Goal: Task Accomplishment & Management: Use online tool/utility

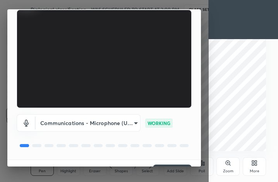
scroll to position [72, 0]
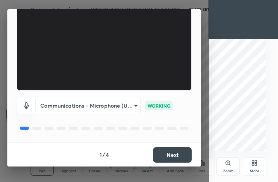
click at [172, 149] on button "Next" at bounding box center [172, 154] width 39 height 15
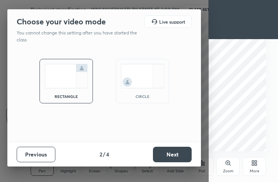
scroll to position [0, 0]
click at [177, 154] on button "Next" at bounding box center [172, 154] width 39 height 15
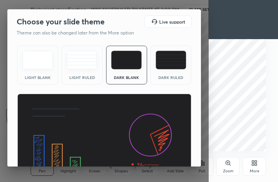
scroll to position [50, 0]
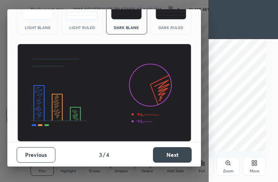
click at [176, 154] on button "Next" at bounding box center [172, 154] width 39 height 15
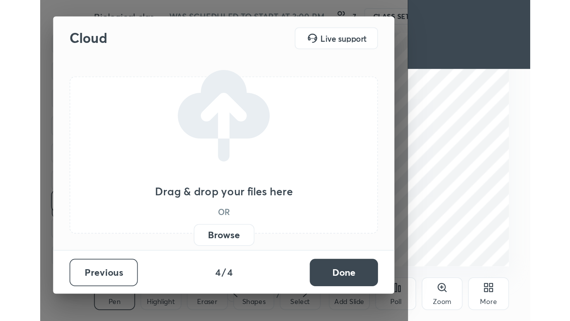
scroll to position [0, 0]
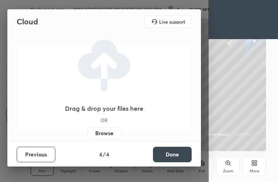
click at [176, 153] on button "Done" at bounding box center [172, 154] width 39 height 15
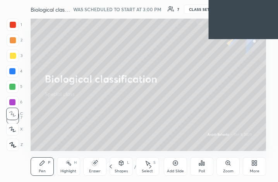
click at [254, 164] on icon at bounding box center [255, 164] width 2 height 2
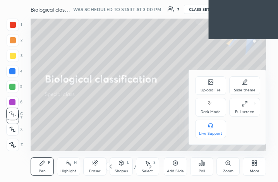
click at [243, 104] on icon at bounding box center [244, 104] width 6 height 6
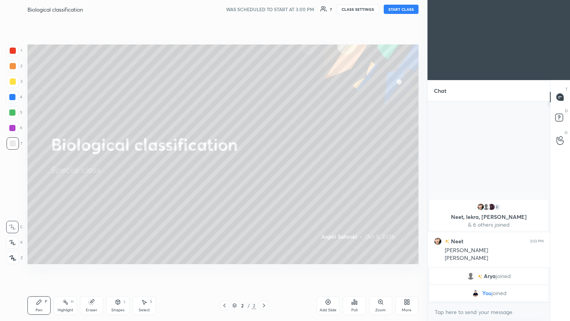
click at [277, 181] on icon at bounding box center [406, 301] width 2 height 2
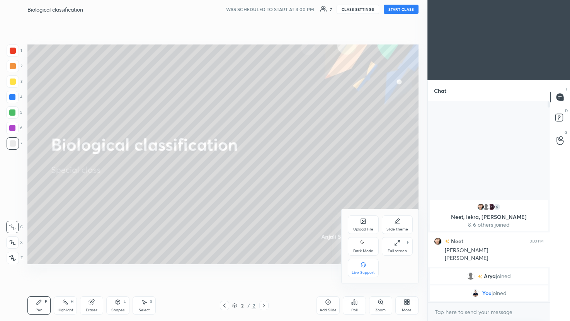
click at [277, 181] on icon at bounding box center [397, 224] width 5 height 0
click at [277, 181] on div "Dark Ruled" at bounding box center [397, 268] width 31 height 19
click at [277, 181] on div at bounding box center [285, 160] width 570 height 321
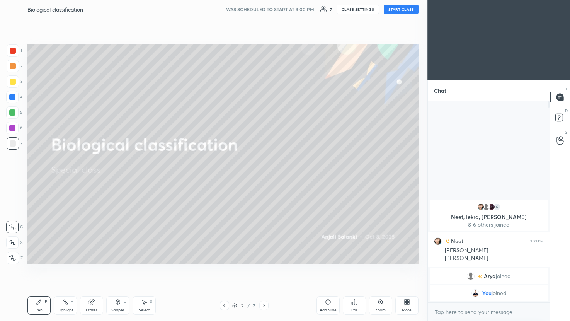
click at [277, 11] on button "START CLASS" at bounding box center [401, 9] width 35 height 9
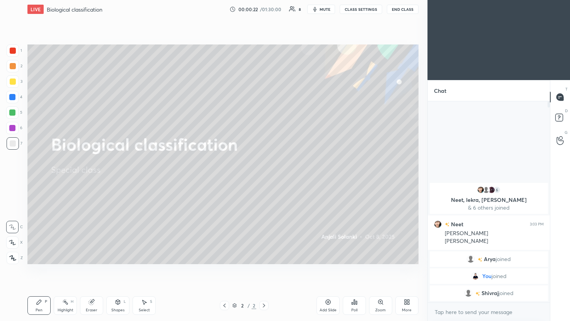
click at [277, 181] on div "More" at bounding box center [407, 305] width 23 height 19
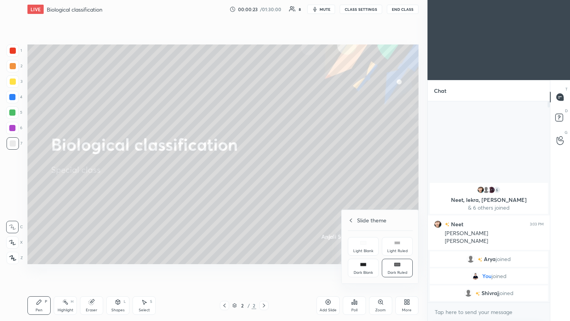
click at [277, 181] on icon at bounding box center [351, 220] width 2 height 4
click at [277, 181] on icon at bounding box center [397, 243] width 6 height 6
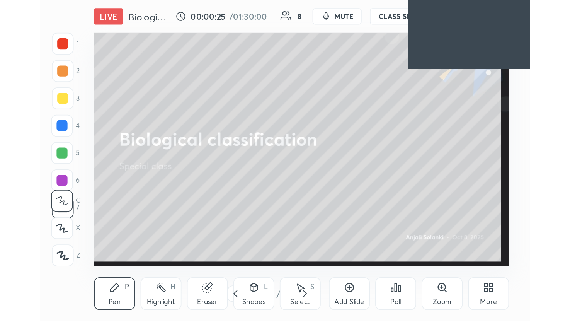
scroll to position [38539, 38425]
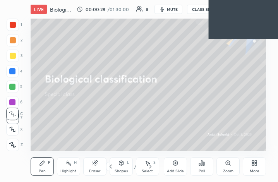
click at [256, 164] on icon at bounding box center [255, 164] width 2 height 2
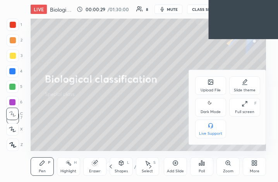
click at [246, 106] on icon at bounding box center [244, 104] width 6 height 6
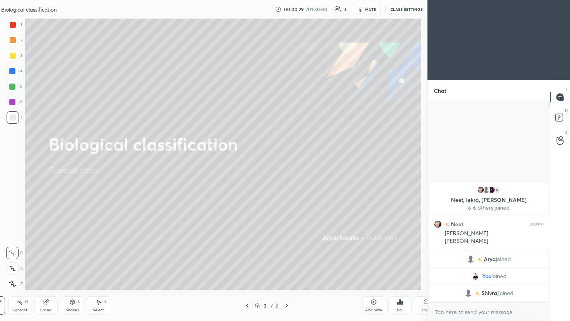
scroll to position [38400, 38179]
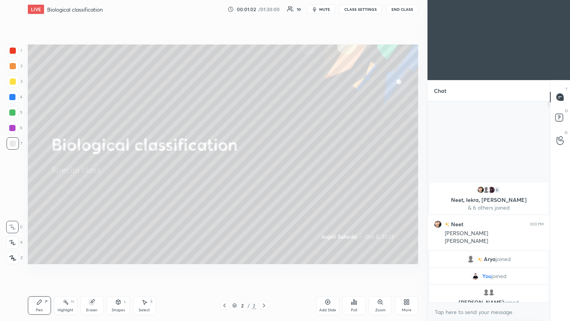
click at [277, 181] on div "Add Slide" at bounding box center [327, 305] width 23 height 19
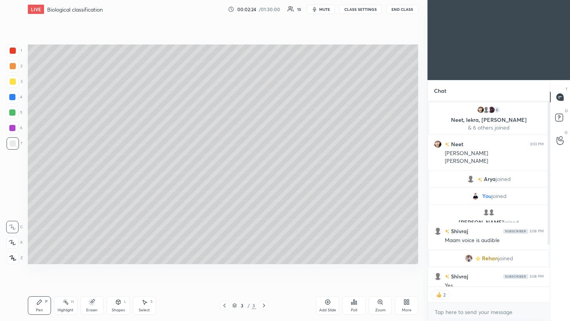
scroll to position [199, 120]
click at [12, 81] on div at bounding box center [13, 82] width 6 height 6
click at [14, 81] on div at bounding box center [13, 82] width 6 height 6
click at [10, 114] on div at bounding box center [12, 112] width 6 height 6
click at [10, 143] on div at bounding box center [13, 143] width 6 height 6
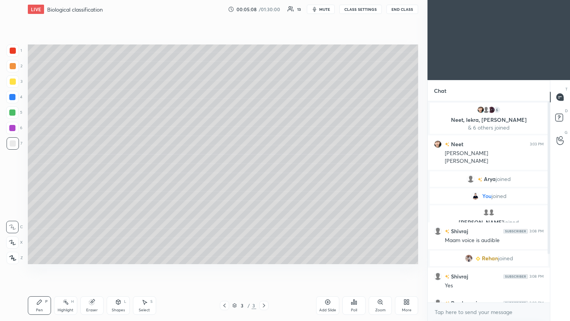
click at [12, 100] on div at bounding box center [12, 97] width 6 height 6
click at [11, 144] on div at bounding box center [13, 143] width 6 height 6
click at [11, 116] on div at bounding box center [12, 112] width 12 height 12
click at [10, 142] on div at bounding box center [13, 143] width 6 height 6
click at [15, 83] on div at bounding box center [13, 82] width 6 height 6
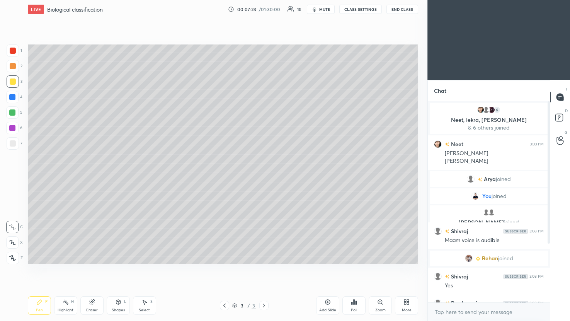
click at [15, 143] on div at bounding box center [13, 143] width 6 height 6
click at [277, 181] on icon at bounding box center [328, 302] width 5 height 5
click at [224, 181] on icon at bounding box center [225, 305] width 6 height 6
click at [265, 181] on icon at bounding box center [264, 306] width 2 height 4
click at [13, 144] on div at bounding box center [13, 143] width 6 height 6
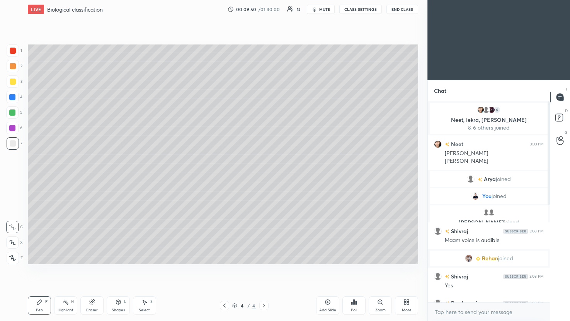
click at [13, 83] on div at bounding box center [13, 82] width 6 height 6
click at [14, 115] on div at bounding box center [12, 112] width 6 height 6
click at [11, 144] on div at bounding box center [13, 143] width 6 height 6
click at [12, 144] on div at bounding box center [13, 143] width 6 height 6
click at [13, 85] on div at bounding box center [13, 81] width 12 height 12
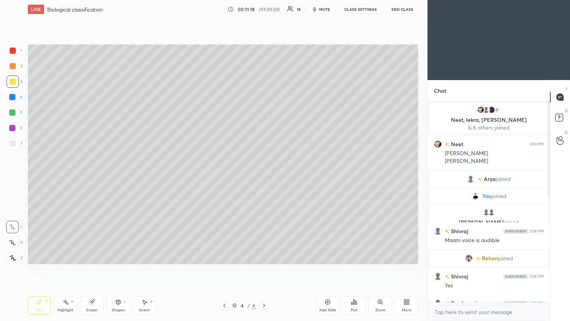
click at [11, 113] on div at bounding box center [12, 112] width 6 height 6
click at [10, 142] on div at bounding box center [13, 143] width 6 height 6
click at [13, 113] on div at bounding box center [12, 112] width 6 height 6
click at [12, 145] on div at bounding box center [13, 143] width 6 height 6
click at [13, 144] on div at bounding box center [13, 143] width 6 height 6
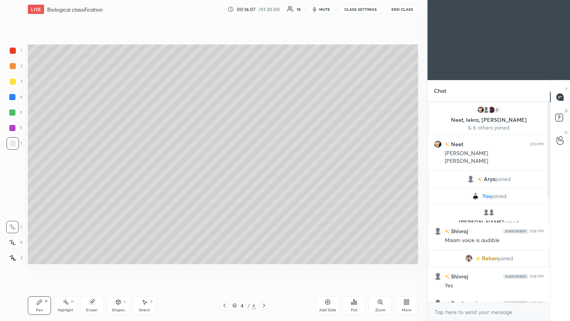
click at [277, 181] on div "Add Slide" at bounding box center [327, 305] width 23 height 19
click at [8, 82] on div at bounding box center [13, 81] width 12 height 12
click at [10, 144] on div at bounding box center [13, 143] width 6 height 6
click at [90, 181] on icon at bounding box center [91, 302] width 5 height 5
click at [41, 181] on icon at bounding box center [39, 302] width 5 height 5
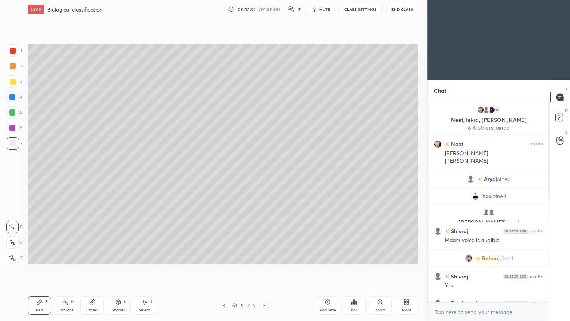
click at [13, 113] on div at bounding box center [12, 112] width 6 height 6
click at [13, 143] on div at bounding box center [13, 143] width 6 height 6
click at [95, 181] on div "Eraser" at bounding box center [91, 305] width 23 height 19
click at [44, 181] on div "Pen P" at bounding box center [39, 305] width 23 height 19
click at [12, 82] on div at bounding box center [13, 82] width 6 height 6
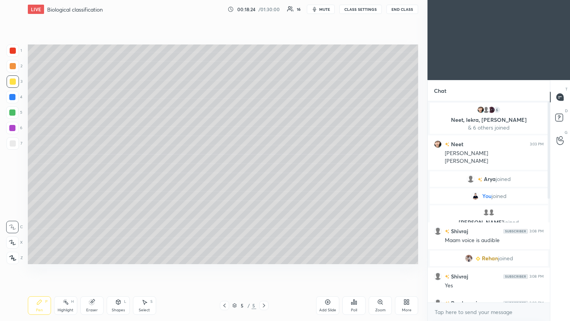
click at [10, 145] on div at bounding box center [13, 143] width 6 height 6
click at [277, 181] on div "Add Slide" at bounding box center [327, 305] width 23 height 19
click at [13, 145] on div at bounding box center [13, 143] width 6 height 6
click at [13, 81] on div at bounding box center [13, 82] width 6 height 6
click at [90, 181] on icon at bounding box center [92, 302] width 6 height 6
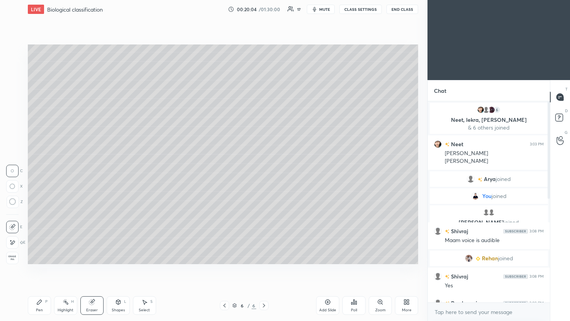
click at [38, 181] on icon at bounding box center [39, 302] width 5 height 5
click at [10, 113] on div at bounding box center [12, 112] width 6 height 6
click at [16, 141] on div at bounding box center [13, 143] width 12 height 12
click at [10, 128] on div at bounding box center [12, 128] width 6 height 6
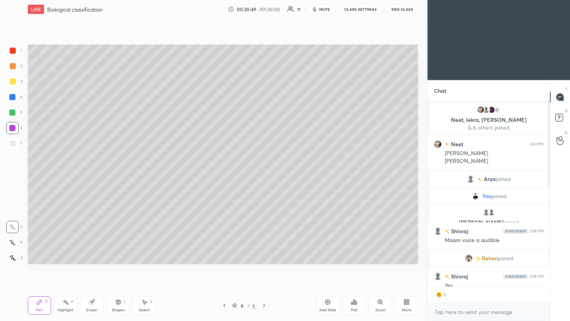
click at [12, 115] on div at bounding box center [12, 112] width 6 height 6
click at [10, 143] on div at bounding box center [13, 143] width 6 height 6
click at [12, 114] on div at bounding box center [12, 112] width 6 height 6
click at [12, 143] on div at bounding box center [13, 143] width 6 height 6
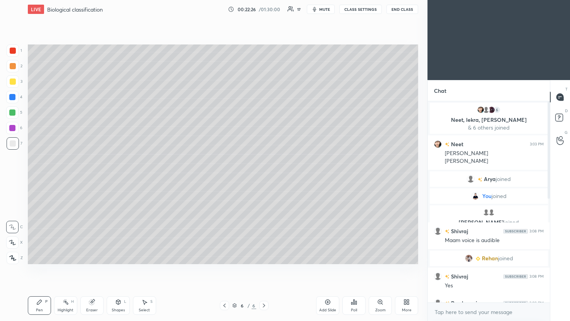
click at [8, 112] on div at bounding box center [12, 112] width 12 height 12
click at [12, 97] on div at bounding box center [12, 97] width 6 height 6
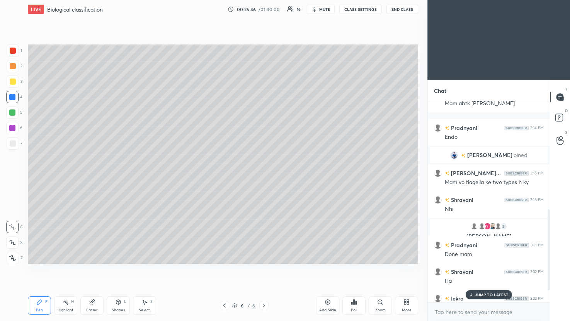
scroll to position [295, 0]
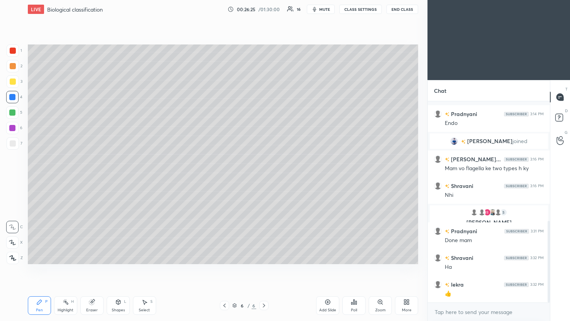
click at [277, 181] on icon at bounding box center [328, 302] width 6 height 6
click at [9, 81] on div at bounding box center [13, 81] width 12 height 12
click at [10, 144] on div at bounding box center [13, 143] width 6 height 6
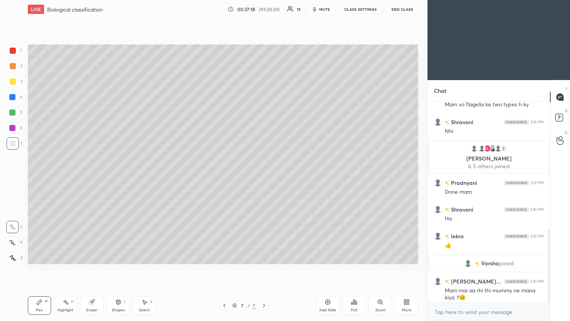
scroll to position [351, 0]
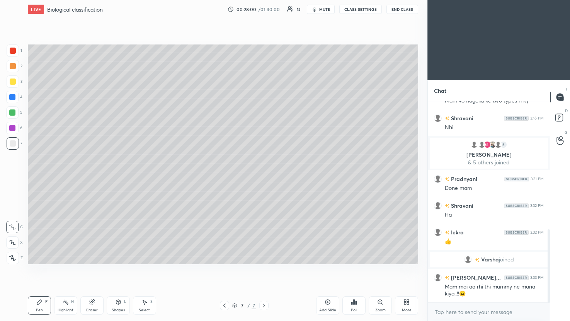
click at [14, 80] on div at bounding box center [13, 82] width 6 height 6
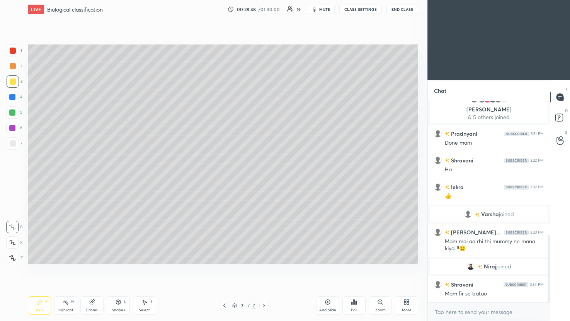
scroll to position [415, 0]
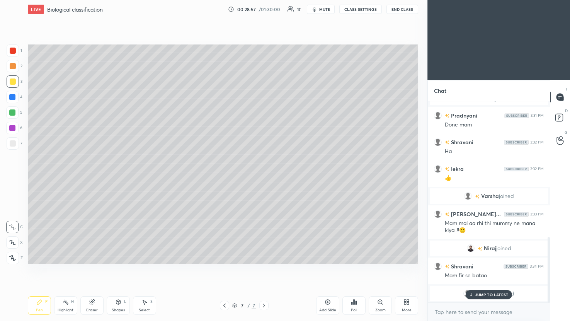
click at [91, 181] on icon at bounding box center [92, 302] width 6 height 6
click at [38, 181] on icon at bounding box center [39, 302] width 5 height 5
click at [12, 146] on div at bounding box center [13, 143] width 6 height 6
click at [93, 181] on icon at bounding box center [91, 302] width 5 height 5
click at [45, 181] on div "Pen P" at bounding box center [39, 305] width 23 height 19
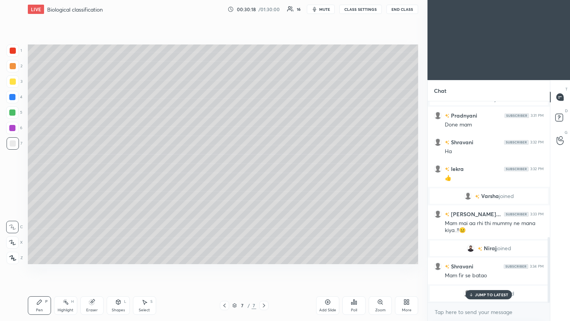
click at [13, 143] on div at bounding box center [13, 143] width 6 height 6
click at [11, 80] on div at bounding box center [13, 82] width 6 height 6
click at [13, 116] on div at bounding box center [12, 112] width 12 height 12
click at [92, 181] on icon at bounding box center [92, 302] width 6 height 6
click at [39, 181] on icon at bounding box center [39, 302] width 6 height 6
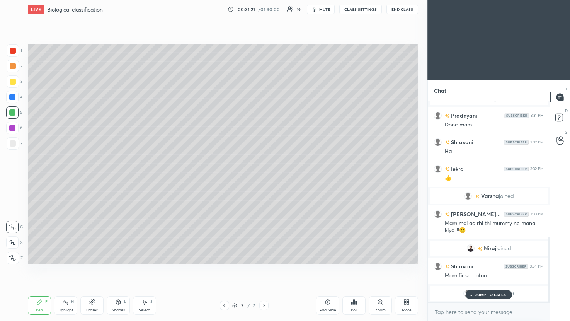
click at [16, 144] on div at bounding box center [13, 143] width 12 height 12
click at [9, 129] on div at bounding box center [12, 128] width 12 height 12
click at [91, 181] on icon at bounding box center [92, 302] width 6 height 6
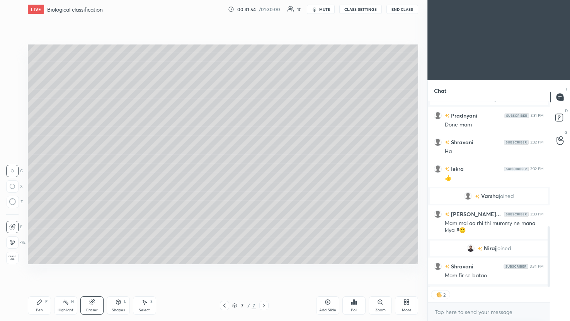
click at [41, 181] on icon at bounding box center [39, 302] width 6 height 6
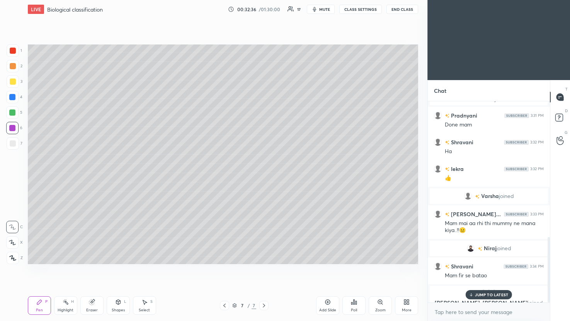
click at [8, 144] on div at bounding box center [13, 143] width 12 height 12
click at [13, 109] on div at bounding box center [12, 112] width 12 height 12
click at [277, 181] on p "JUMP TO LATEST" at bounding box center [491, 294] width 33 height 5
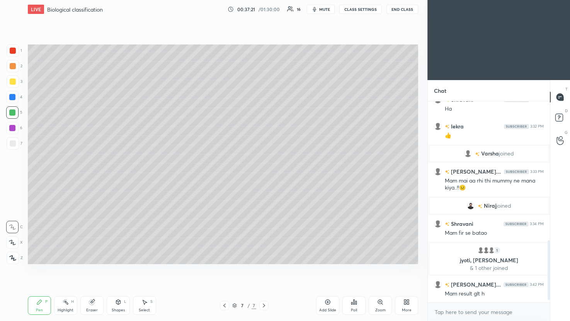
scroll to position [2, 2]
click at [277, 181] on icon at bounding box center [328, 302] width 6 height 6
click at [14, 83] on div at bounding box center [13, 82] width 6 height 6
click at [12, 144] on div at bounding box center [13, 143] width 6 height 6
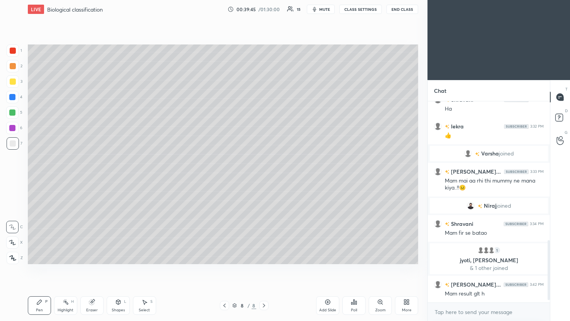
click at [11, 144] on div at bounding box center [13, 143] width 6 height 6
click at [11, 142] on div at bounding box center [13, 143] width 6 height 6
click at [11, 128] on div at bounding box center [12, 128] width 6 height 6
click at [12, 181] on icon at bounding box center [12, 257] width 7 height 5
click at [14, 181] on icon at bounding box center [12, 226] width 7 height 5
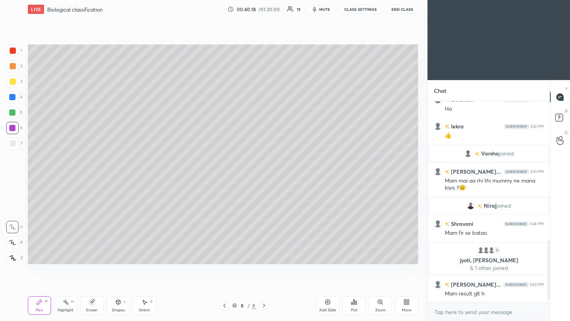
click at [16, 144] on div at bounding box center [13, 143] width 12 height 12
click at [12, 181] on div at bounding box center [13, 258] width 12 height 12
click at [12, 129] on div at bounding box center [12, 128] width 6 height 6
click at [13, 181] on icon at bounding box center [12, 226] width 7 height 5
click at [7, 144] on div at bounding box center [13, 143] width 12 height 12
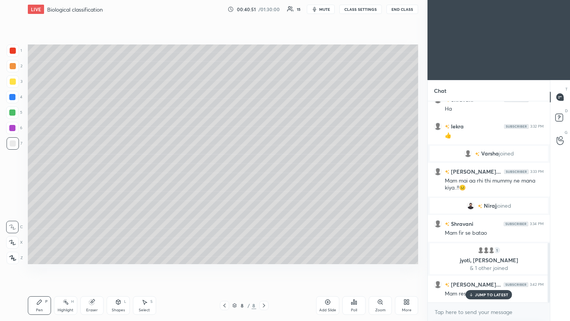
scroll to position [479, 0]
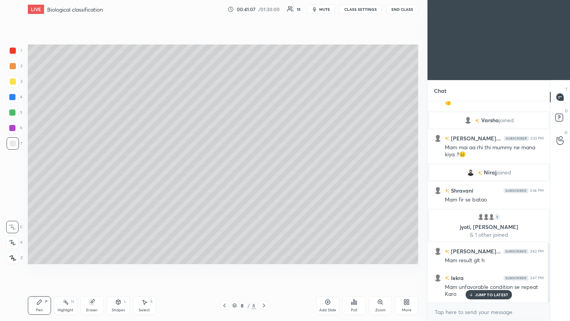
click at [10, 181] on icon at bounding box center [12, 242] width 7 height 5
click at [92, 181] on icon at bounding box center [92, 302] width 6 height 6
click at [41, 181] on div "Pen P" at bounding box center [39, 305] width 23 height 19
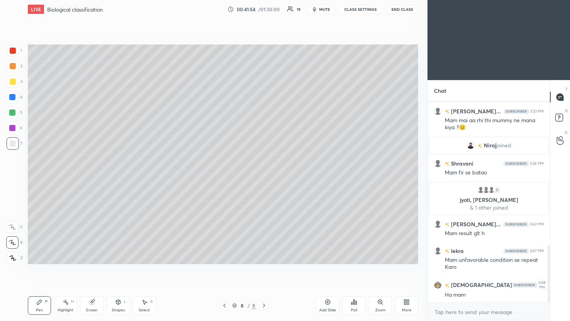
click at [14, 83] on div at bounding box center [13, 82] width 6 height 6
click at [277, 181] on icon at bounding box center [328, 302] width 6 height 6
click at [13, 181] on icon at bounding box center [12, 242] width 7 height 5
click at [12, 144] on div at bounding box center [13, 143] width 6 height 6
click at [12, 127] on div at bounding box center [12, 128] width 6 height 6
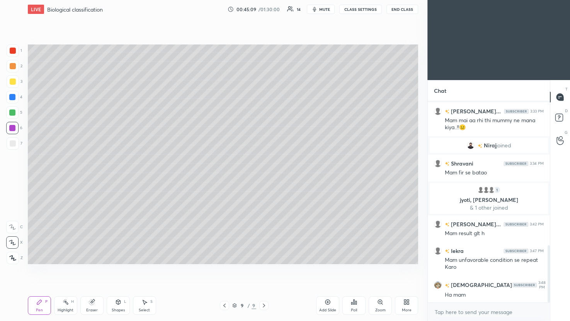
click at [87, 181] on div "Eraser" at bounding box center [91, 305] width 23 height 19
click at [44, 181] on div "Pen P" at bounding box center [39, 305] width 23 height 19
click at [12, 82] on div at bounding box center [13, 82] width 6 height 6
click at [12, 68] on div at bounding box center [13, 66] width 6 height 6
click at [11, 181] on icon at bounding box center [12, 257] width 7 height 5
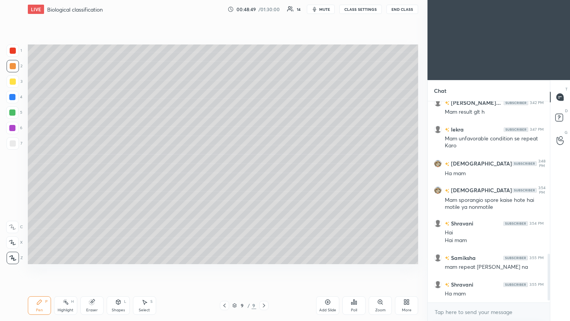
scroll to position [635, 0]
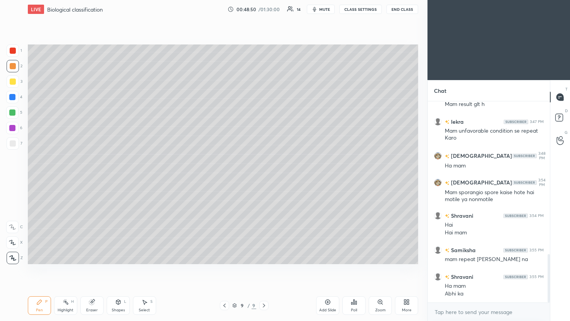
click at [12, 128] on div at bounding box center [12, 128] width 6 height 6
click at [12, 114] on div at bounding box center [12, 112] width 6 height 6
click at [10, 142] on div at bounding box center [13, 143] width 6 height 6
click at [92, 181] on icon at bounding box center [91, 302] width 5 height 5
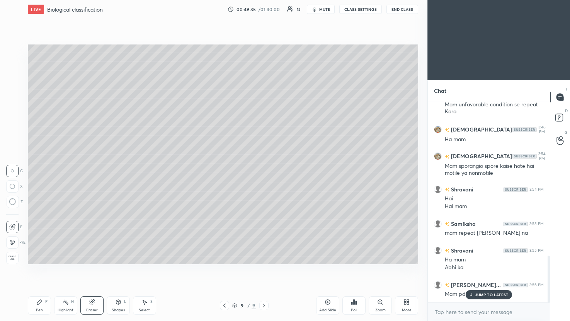
click at [40, 181] on div "Pen P" at bounding box center [39, 305] width 23 height 19
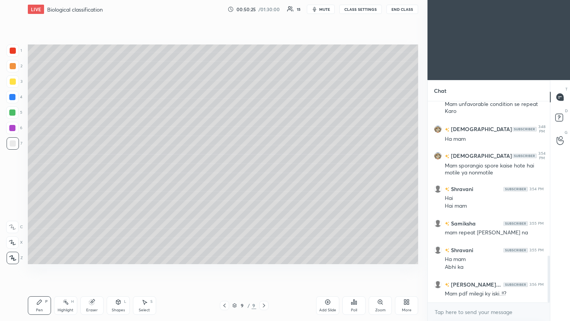
click at [277, 181] on icon at bounding box center [328, 302] width 5 height 5
click at [14, 84] on div at bounding box center [13, 82] width 6 height 6
click at [12, 143] on div at bounding box center [13, 143] width 6 height 6
click at [15, 181] on icon at bounding box center [12, 226] width 7 height 5
click at [15, 181] on icon at bounding box center [12, 242] width 7 height 5
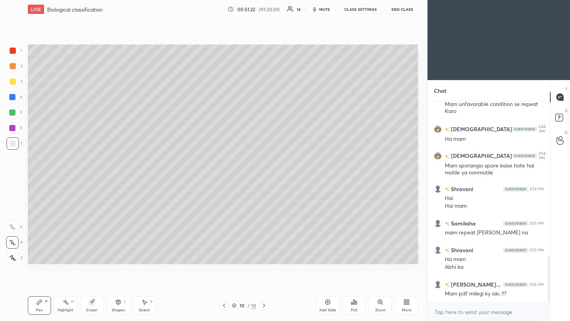
click at [16, 84] on div at bounding box center [13, 81] width 12 height 12
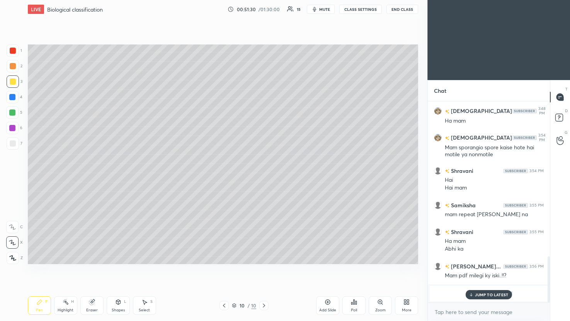
click at [14, 82] on div at bounding box center [13, 82] width 6 height 6
click at [16, 144] on div at bounding box center [13, 143] width 12 height 12
click at [14, 82] on div at bounding box center [13, 82] width 6 height 6
click at [13, 145] on div at bounding box center [13, 143] width 6 height 6
click at [13, 82] on div at bounding box center [13, 82] width 6 height 6
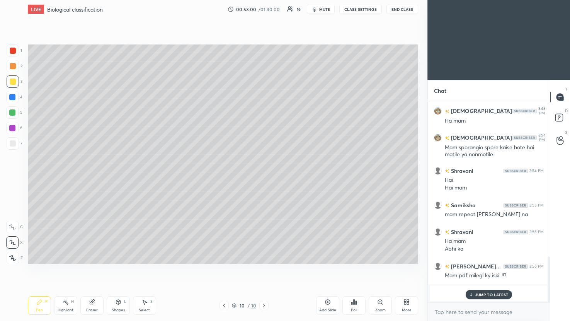
click at [12, 145] on div at bounding box center [13, 143] width 6 height 6
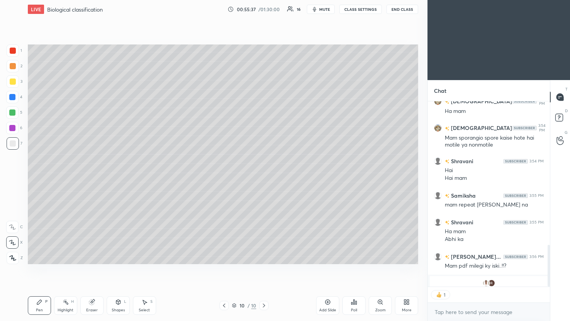
scroll to position [183, 120]
click at [277, 181] on div "Add Slide" at bounding box center [327, 305] width 23 height 19
click at [14, 84] on div at bounding box center [13, 82] width 6 height 6
click at [12, 144] on div at bounding box center [13, 143] width 6 height 6
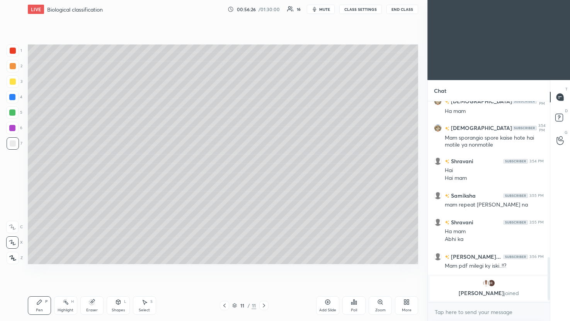
click at [14, 83] on div at bounding box center [13, 82] width 6 height 6
click at [11, 128] on div at bounding box center [12, 128] width 6 height 6
click at [12, 142] on div at bounding box center [13, 143] width 6 height 6
click at [17, 128] on div at bounding box center [12, 128] width 12 height 12
click at [15, 143] on div at bounding box center [13, 143] width 6 height 6
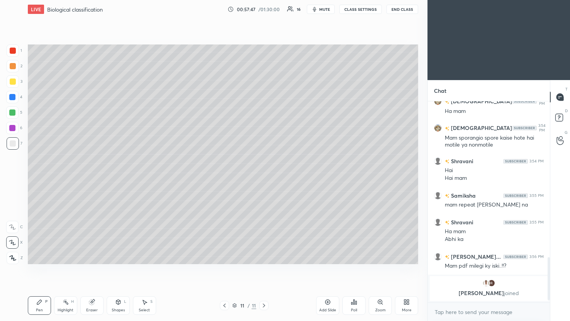
click at [12, 82] on div at bounding box center [13, 82] width 6 height 6
click at [14, 145] on div at bounding box center [13, 143] width 6 height 6
click at [12, 145] on div at bounding box center [13, 143] width 6 height 6
click at [7, 142] on div at bounding box center [13, 143] width 12 height 12
click at [12, 83] on div at bounding box center [13, 82] width 6 height 6
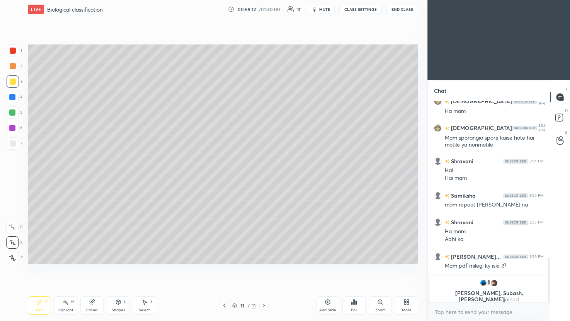
click at [13, 147] on div at bounding box center [13, 143] width 12 height 12
click at [277, 181] on icon at bounding box center [328, 302] width 6 height 6
click at [11, 68] on div at bounding box center [13, 66] width 6 height 6
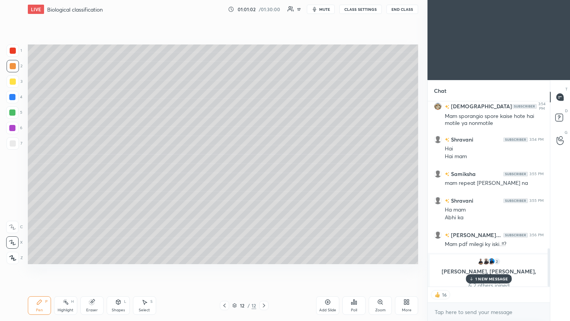
scroll to position [696, 0]
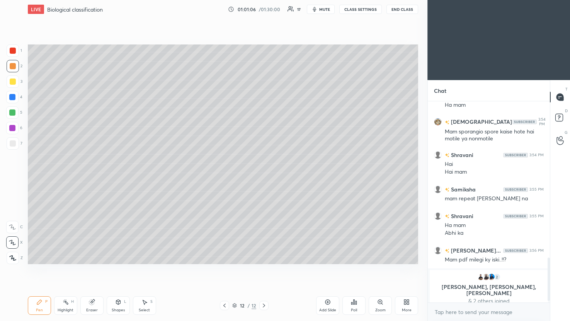
click at [11, 82] on div at bounding box center [13, 82] width 6 height 6
click at [14, 145] on div at bounding box center [13, 143] width 6 height 6
click at [15, 82] on div at bounding box center [13, 82] width 6 height 6
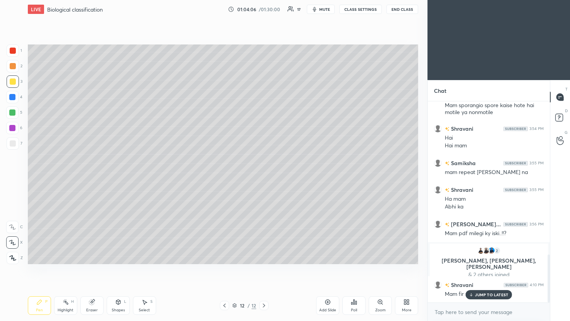
click at [277, 181] on p "JUMP TO LATEST" at bounding box center [491, 294] width 33 height 5
click at [87, 181] on div "Eraser" at bounding box center [91, 305] width 23 height 19
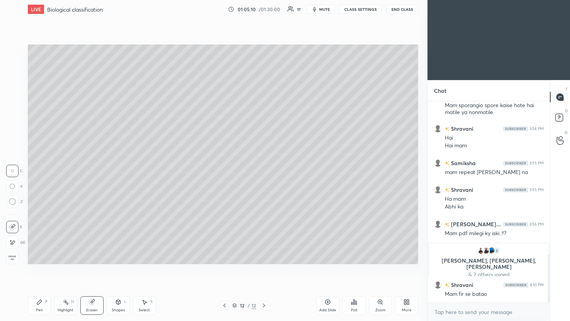
click at [37, 181] on icon at bounding box center [39, 302] width 5 height 5
click at [12, 130] on div at bounding box center [12, 128] width 6 height 6
click at [277, 181] on icon at bounding box center [328, 302] width 5 height 5
click at [13, 144] on div at bounding box center [13, 143] width 6 height 6
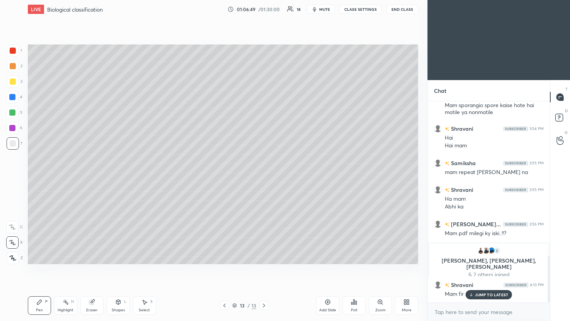
scroll to position [661, 0]
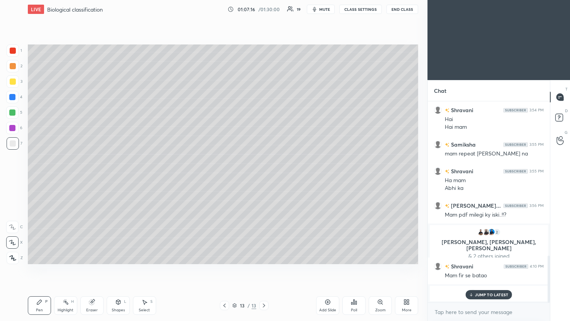
click at [11, 98] on div at bounding box center [12, 97] width 6 height 6
click at [12, 143] on div at bounding box center [13, 143] width 6 height 6
click at [10, 101] on div at bounding box center [12, 97] width 12 height 12
click at [13, 127] on div at bounding box center [12, 128] width 6 height 6
click at [13, 100] on div at bounding box center [12, 97] width 12 height 12
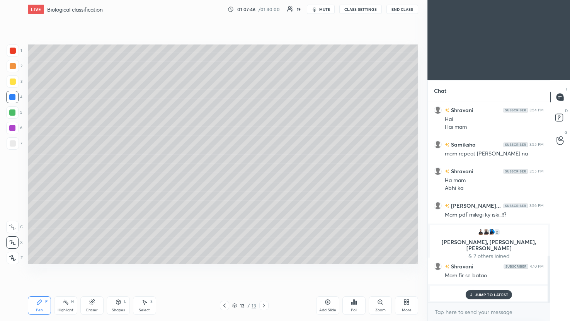
click at [11, 142] on div at bounding box center [13, 143] width 6 height 6
click at [14, 94] on div at bounding box center [12, 97] width 6 height 6
click at [16, 128] on div at bounding box center [12, 128] width 12 height 12
click at [15, 97] on div at bounding box center [12, 97] width 6 height 6
click at [12, 144] on div at bounding box center [13, 143] width 6 height 6
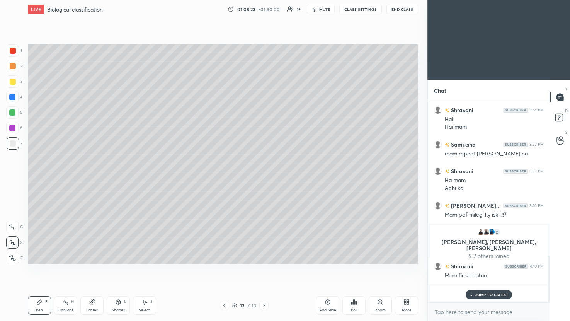
click at [11, 97] on div at bounding box center [12, 97] width 6 height 6
click at [16, 130] on div at bounding box center [12, 128] width 12 height 12
click at [11, 99] on div at bounding box center [12, 97] width 6 height 6
click at [66, 181] on rect at bounding box center [67, 303] width 4 height 4
click at [91, 181] on div "Eraser" at bounding box center [92, 310] width 12 height 4
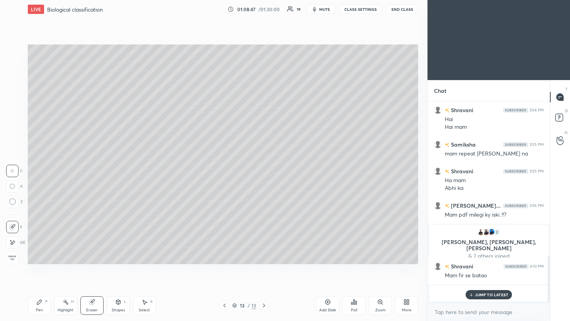
click at [38, 181] on div "Pen P" at bounding box center [39, 305] width 23 height 19
click at [39, 181] on icon at bounding box center [39, 302] width 6 height 6
click at [13, 128] on div at bounding box center [12, 128] width 6 height 6
click at [14, 143] on div at bounding box center [13, 143] width 6 height 6
click at [11, 99] on div at bounding box center [12, 97] width 6 height 6
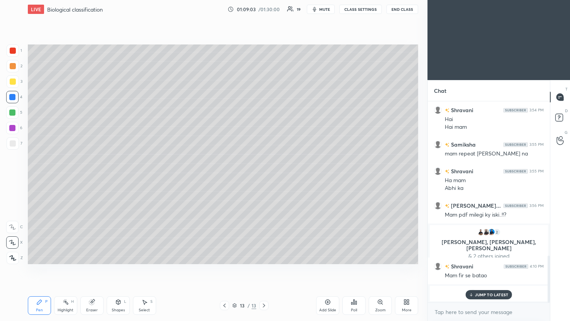
click at [16, 128] on div at bounding box center [12, 128] width 12 height 12
click at [17, 98] on div at bounding box center [12, 97] width 12 height 12
click at [13, 130] on div at bounding box center [12, 128] width 6 height 6
click at [95, 181] on icon at bounding box center [92, 302] width 6 height 6
click at [43, 181] on div "Pen P" at bounding box center [39, 305] width 23 height 19
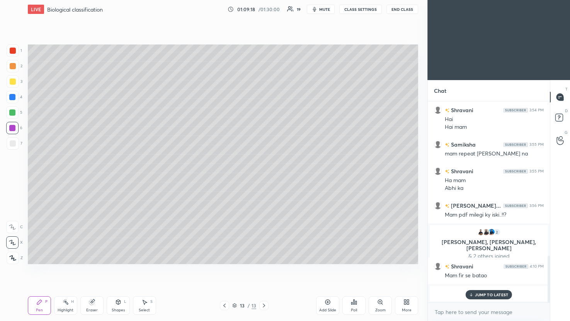
click at [15, 98] on div at bounding box center [12, 97] width 6 height 6
click at [14, 130] on div at bounding box center [12, 128] width 6 height 6
click at [13, 145] on div at bounding box center [13, 143] width 6 height 6
click at [11, 99] on div at bounding box center [12, 97] width 6 height 6
click at [14, 144] on div at bounding box center [13, 143] width 6 height 6
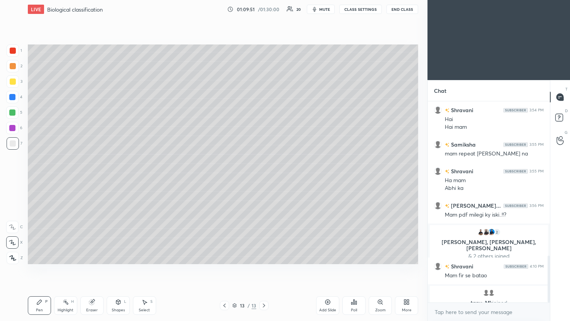
click at [12, 129] on div at bounding box center [12, 128] width 6 height 6
click at [15, 143] on div at bounding box center [13, 143] width 6 height 6
click at [14, 98] on div at bounding box center [12, 97] width 6 height 6
click at [14, 132] on div at bounding box center [12, 128] width 12 height 12
click at [16, 146] on div at bounding box center [13, 143] width 12 height 12
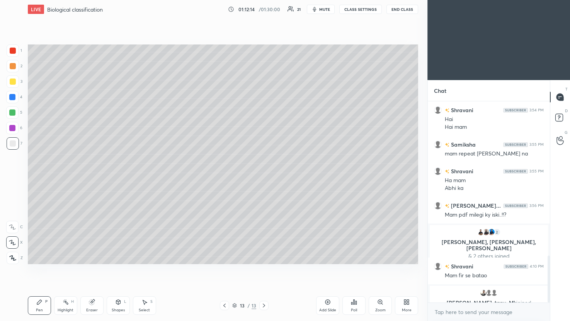
scroll to position [676, 0]
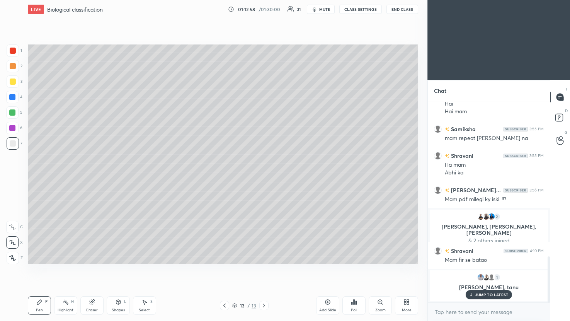
click at [277, 181] on div "Zoom" at bounding box center [380, 305] width 23 height 19
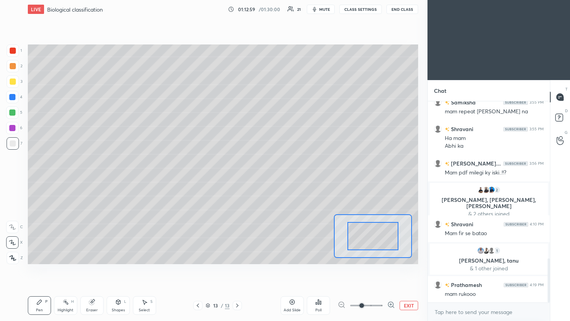
scroll to position [715, 0]
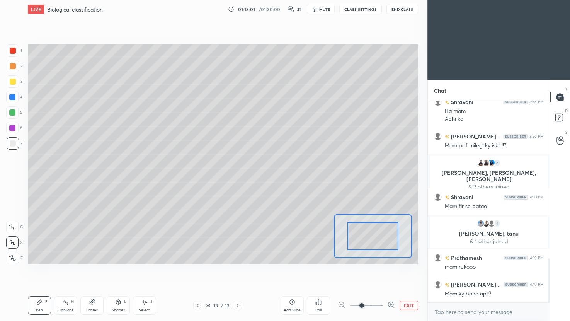
click at [277, 181] on div "Add Slide" at bounding box center [292, 305] width 23 height 19
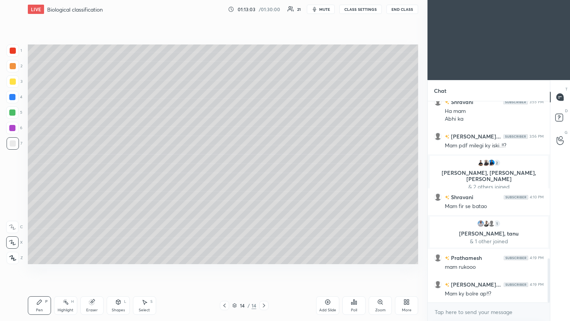
click at [13, 131] on div at bounding box center [12, 128] width 12 height 12
click at [13, 84] on div at bounding box center [13, 82] width 6 height 6
click at [12, 138] on div at bounding box center [13, 143] width 12 height 12
click at [12, 97] on div at bounding box center [12, 97] width 6 height 6
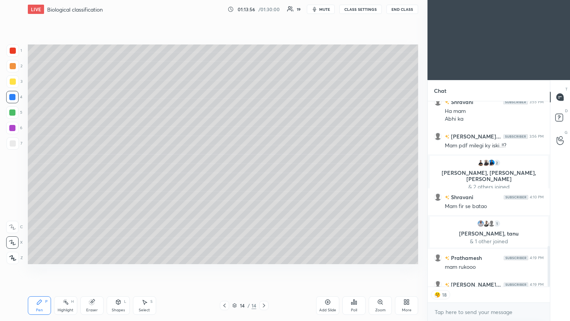
click at [11, 127] on div at bounding box center [12, 128] width 6 height 6
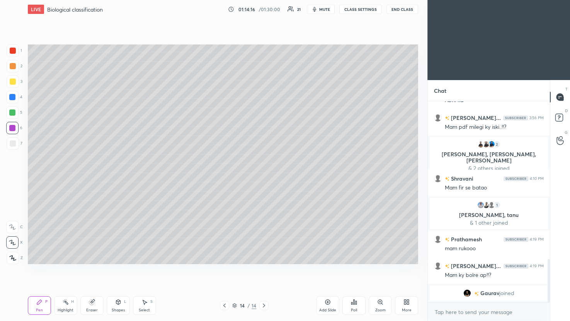
scroll to position [743, 0]
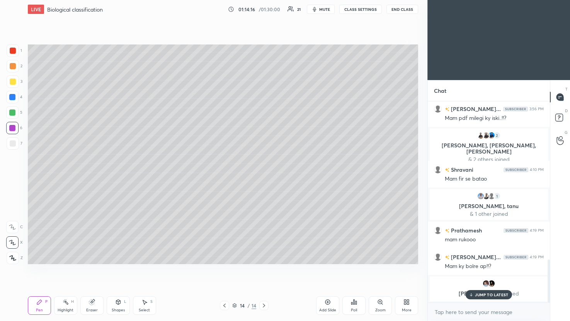
click at [15, 145] on div at bounding box center [13, 143] width 6 height 6
click at [14, 144] on div at bounding box center [13, 143] width 6 height 6
click at [16, 98] on div at bounding box center [12, 97] width 12 height 12
click at [14, 128] on div at bounding box center [12, 128] width 6 height 6
click at [12, 145] on div at bounding box center [13, 143] width 6 height 6
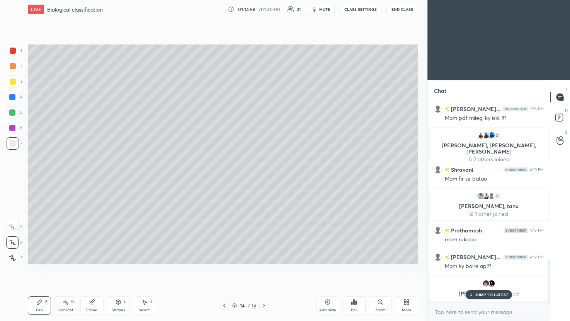
click at [14, 142] on div at bounding box center [13, 143] width 6 height 6
click at [16, 99] on div at bounding box center [12, 97] width 12 height 12
click at [15, 128] on div at bounding box center [12, 128] width 6 height 6
click at [96, 181] on div "Eraser" at bounding box center [91, 305] width 23 height 19
click at [43, 181] on div "Pen P" at bounding box center [39, 305] width 23 height 19
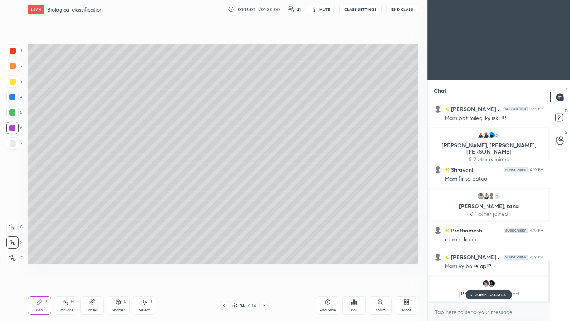
click at [15, 100] on div at bounding box center [12, 97] width 12 height 12
click at [16, 144] on div at bounding box center [13, 143] width 12 height 12
click at [9, 113] on div at bounding box center [12, 112] width 12 height 12
click at [90, 181] on icon at bounding box center [91, 302] width 5 height 5
click at [43, 181] on div "Pen P" at bounding box center [39, 305] width 23 height 19
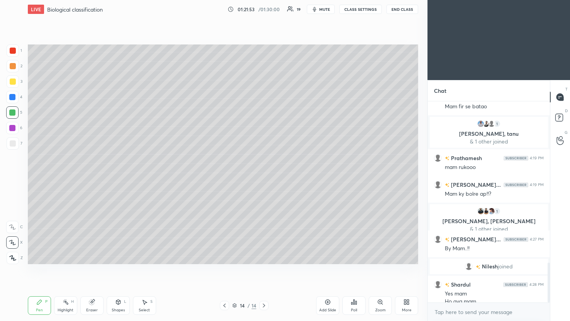
scroll to position [823, 0]
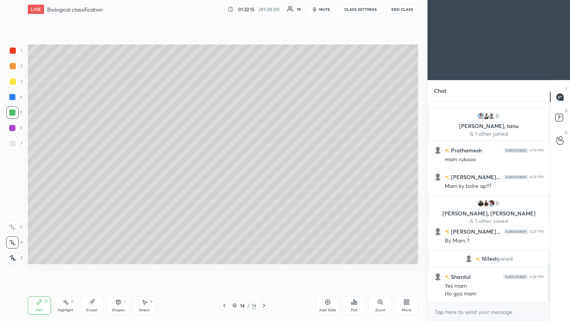
click at [277, 9] on button "End Class" at bounding box center [403, 9] width 32 height 9
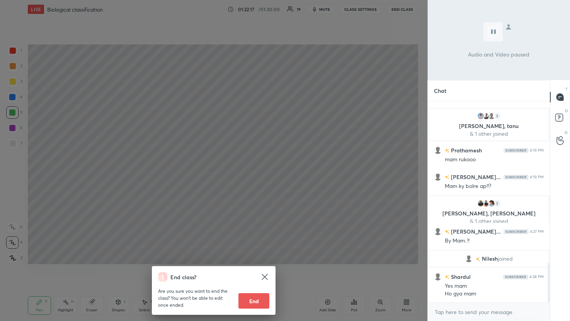
click at [252, 181] on button "End" at bounding box center [254, 300] width 31 height 15
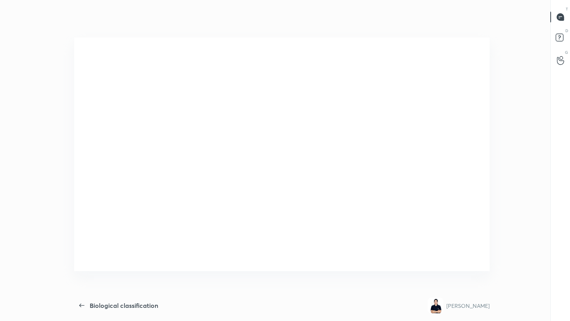
type textarea "x"
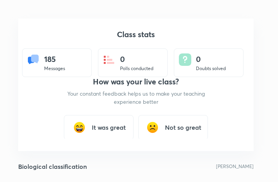
scroll to position [38539, 38400]
